Goal: Task Accomplishment & Management: Manage account settings

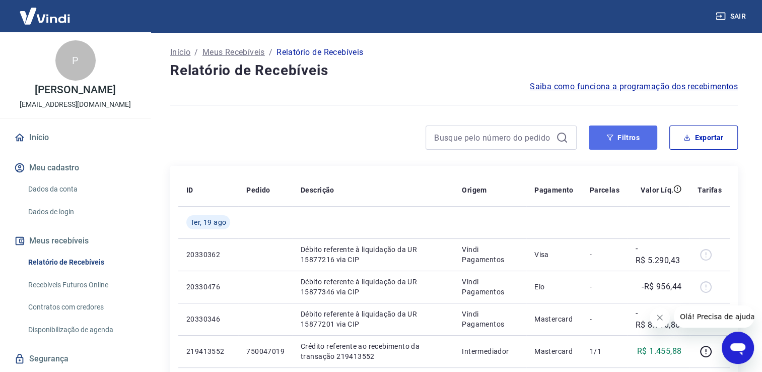
click at [614, 144] on button "Filtros" at bounding box center [623, 137] width 68 height 24
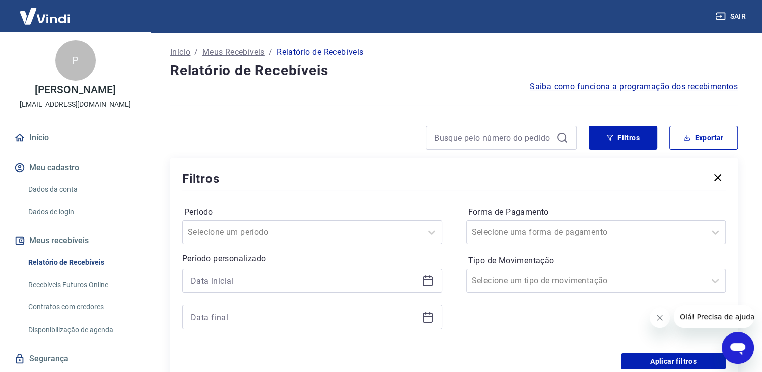
click at [430, 286] on icon at bounding box center [428, 281] width 10 height 10
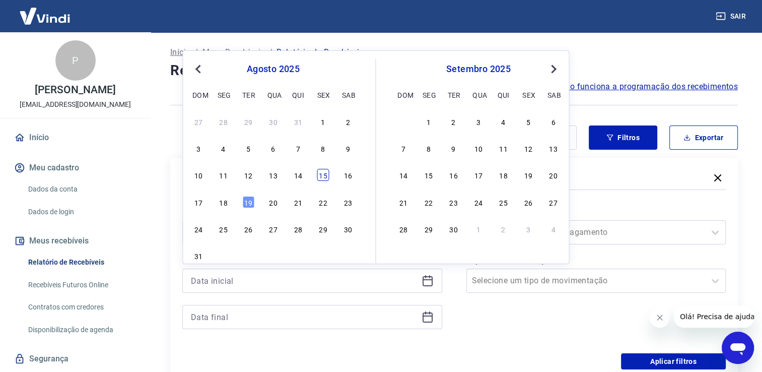
click at [322, 180] on div "15" at bounding box center [323, 175] width 12 height 12
type input "[DATE]"
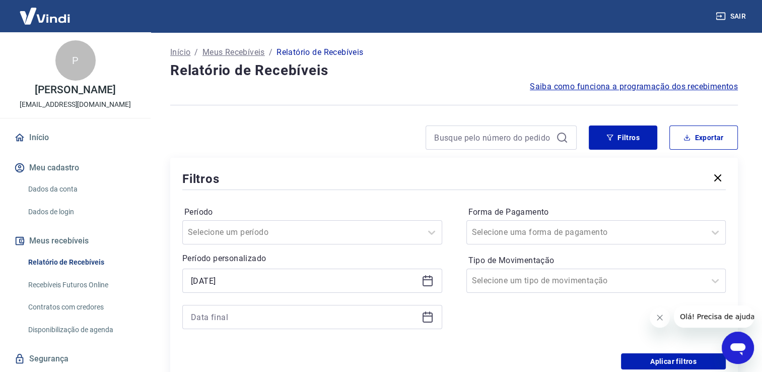
click at [427, 317] on icon at bounding box center [427, 317] width 12 height 12
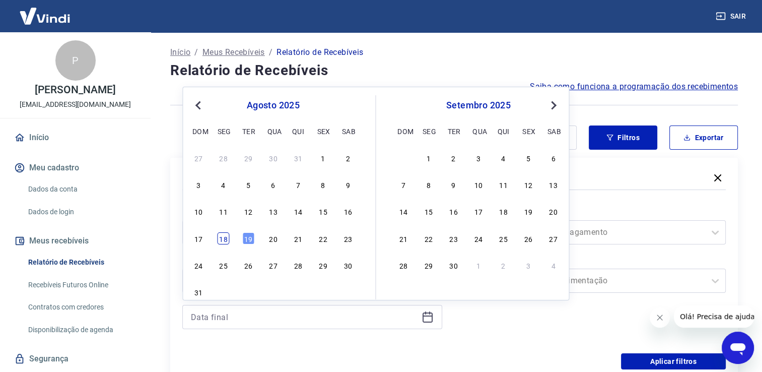
click at [224, 239] on div "18" at bounding box center [224, 238] width 12 height 12
type input "[DATE]"
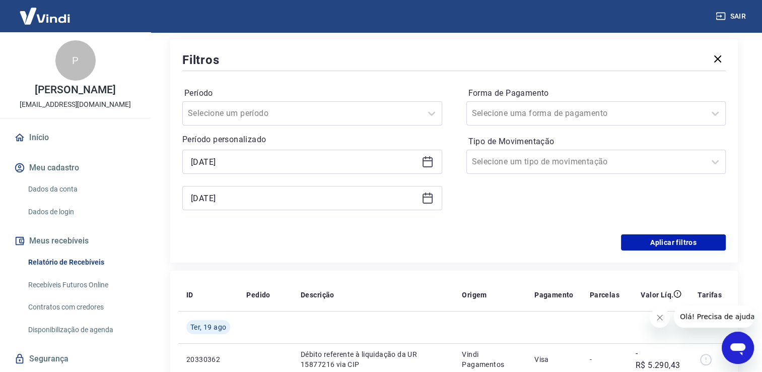
scroll to position [151, 0]
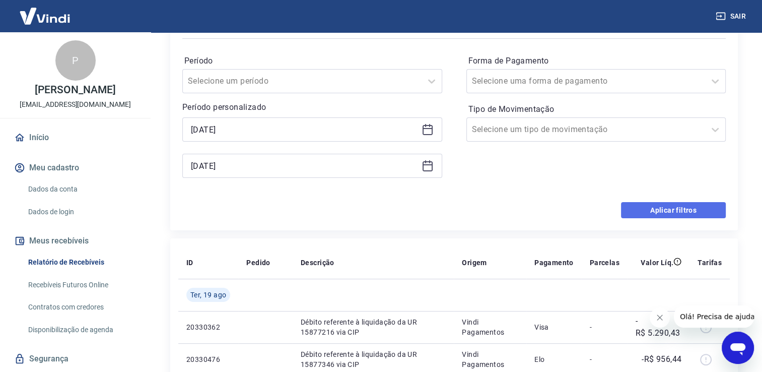
click at [676, 213] on button "Aplicar filtros" at bounding box center [673, 210] width 105 height 16
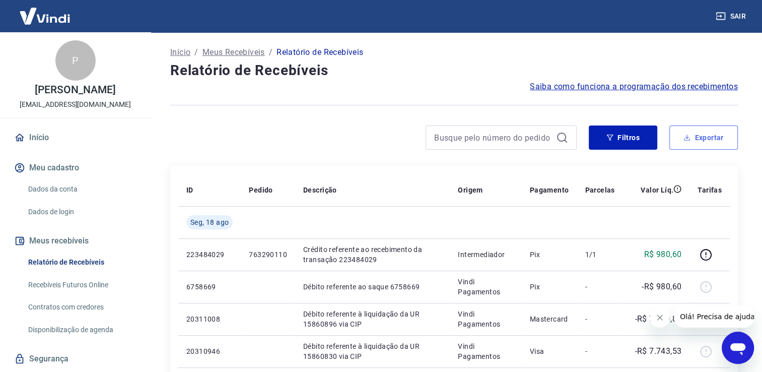
click at [703, 142] on button "Exportar" at bounding box center [703, 137] width 68 height 24
type input "[DATE]"
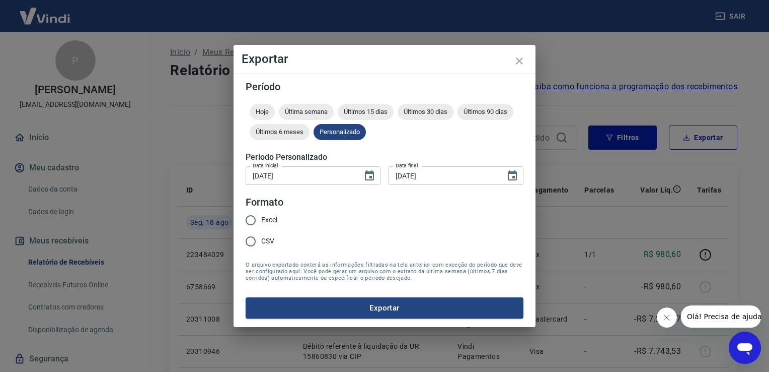
click at [266, 220] on span "Excel" at bounding box center [269, 220] width 16 height 11
click at [261, 220] on input "Excel" at bounding box center [250, 219] width 21 height 21
radio input "true"
click at [369, 311] on button "Exportar" at bounding box center [385, 307] width 278 height 21
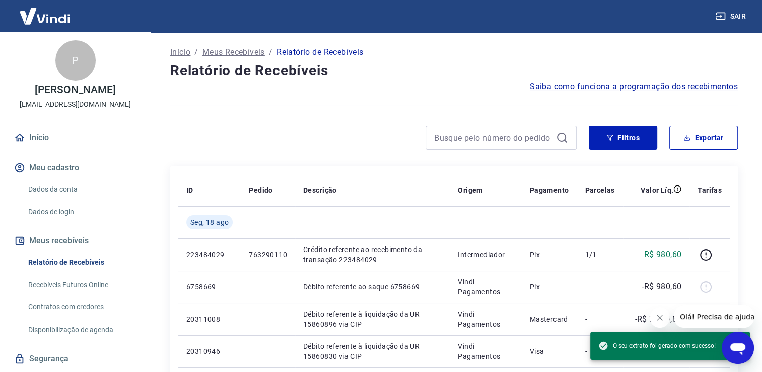
click at [430, 49] on div "Início / Meus Recebíveis / Relatório de Recebíveis" at bounding box center [454, 52] width 568 height 16
